Goal: Information Seeking & Learning: Learn about a topic

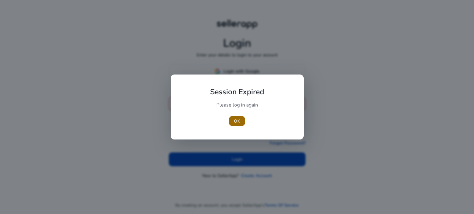
type input "**********"
click at [239, 124] on span "OK" at bounding box center [237, 121] width 6 height 6
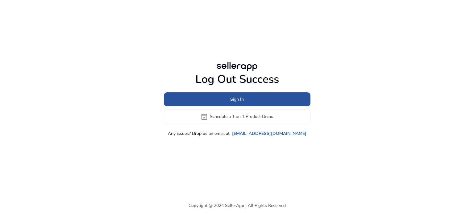
click at [237, 100] on span "Sign In" at bounding box center [237, 99] width 14 height 6
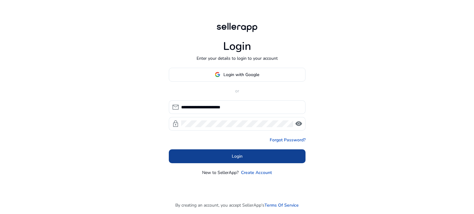
click at [238, 157] on span "Login" at bounding box center [237, 156] width 11 height 6
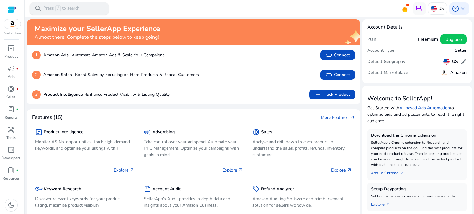
click at [63, 7] on p "Press / to search" at bounding box center [61, 8] width 36 height 7
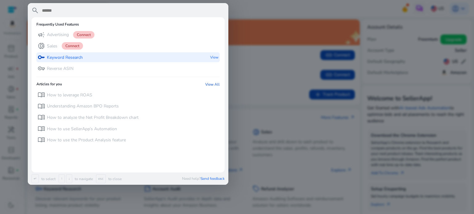
click at [57, 55] on p "Keyword Research" at bounding box center [65, 58] width 36 height 6
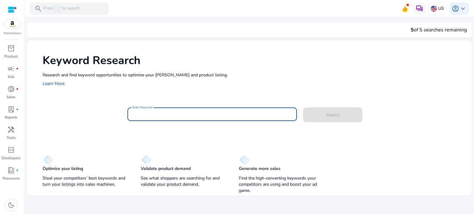
click at [147, 113] on input "Enter Keyword" at bounding box center [212, 114] width 160 height 7
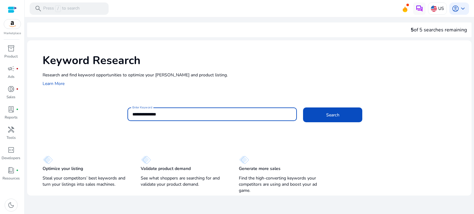
type input "**********"
click at [303, 108] on button "Search" at bounding box center [332, 115] width 59 height 15
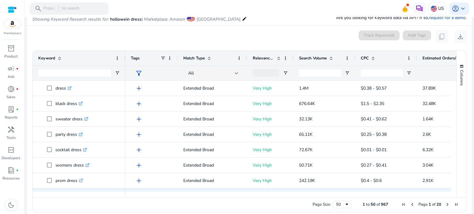
scroll to position [72, 0]
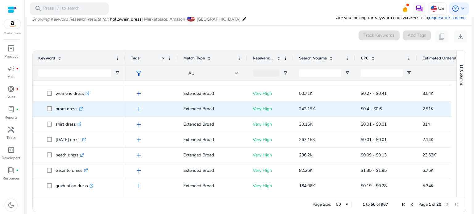
click at [83, 109] on icon ".st0{fill:#2c8af8}" at bounding box center [81, 109] width 4 height 4
click at [79, 111] on link ".st0{fill:#2c8af8}" at bounding box center [80, 109] width 6 height 6
click at [80, 110] on icon ".st0{fill:#2c8af8}" at bounding box center [81, 109] width 4 height 4
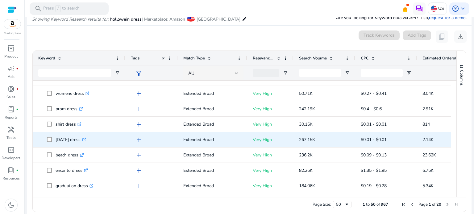
click at [86, 139] on icon ".st0{fill:#2c8af8}" at bounding box center [84, 140] width 4 height 4
